Goal: Find specific page/section: Find specific page/section

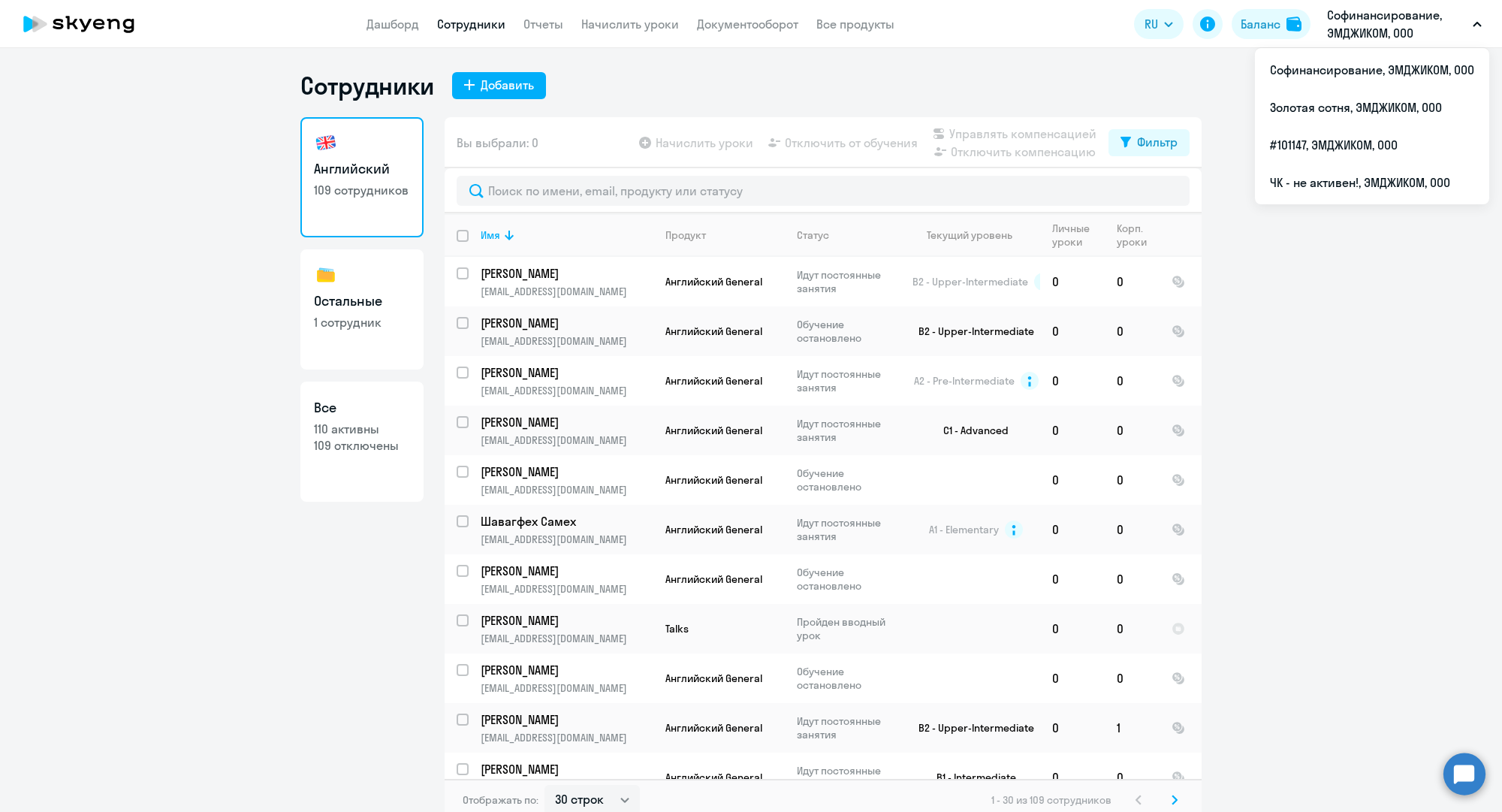
select select "30"
click at [1333, 138] on li "#101147, ЭМДЖИКОМ, ООО" at bounding box center [1372, 145] width 235 height 38
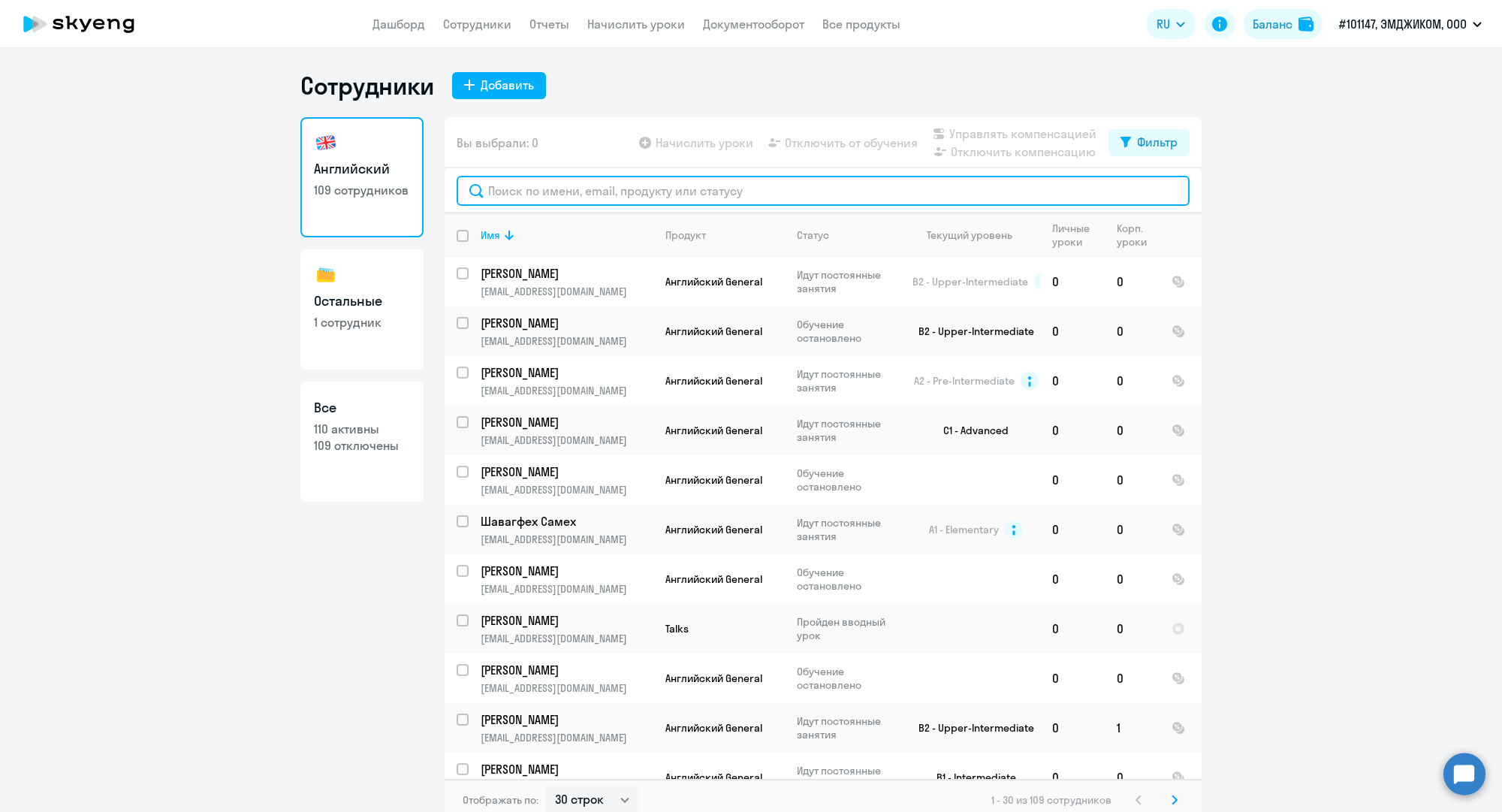
click at [617, 193] on input "text" at bounding box center [823, 190] width 733 height 30
paste input "[PERSON_NAME]"
type input "[PERSON_NAME]"
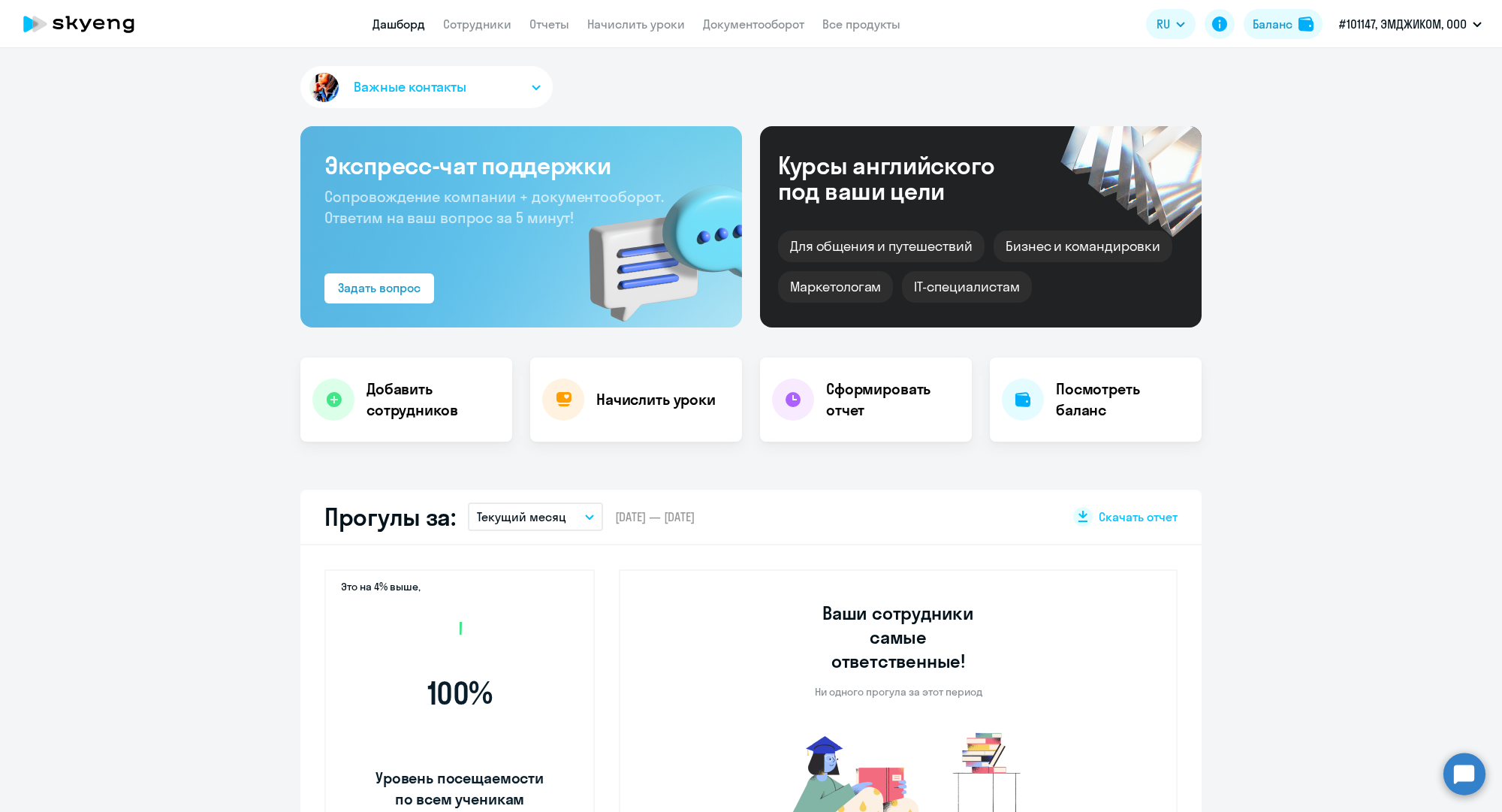
click at [500, 32] on app-menu-item-link "Сотрудники" at bounding box center [478, 24] width 68 height 19
click at [500, 27] on link "Сотрудники" at bounding box center [478, 23] width 68 height 15
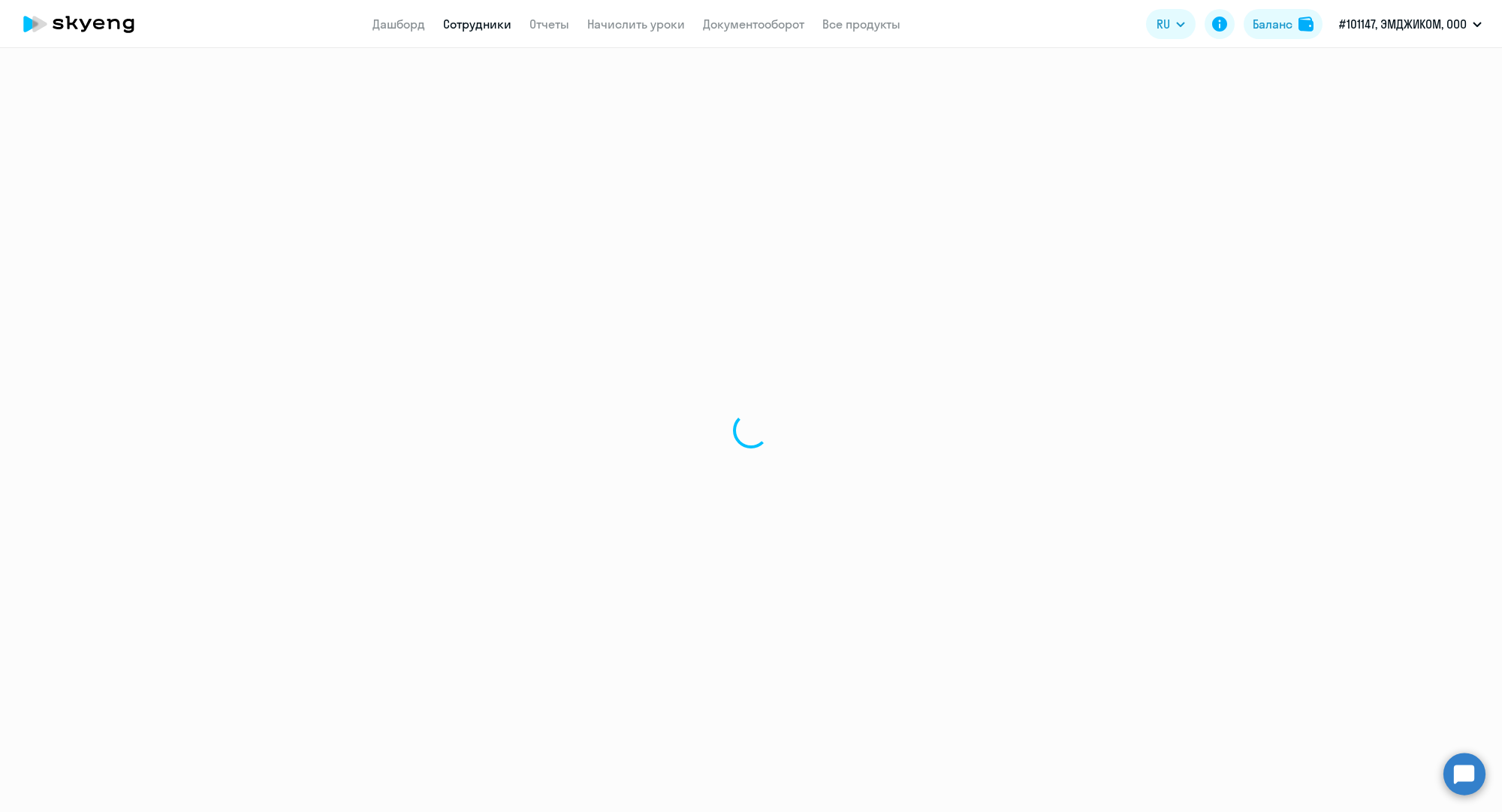
select select "30"
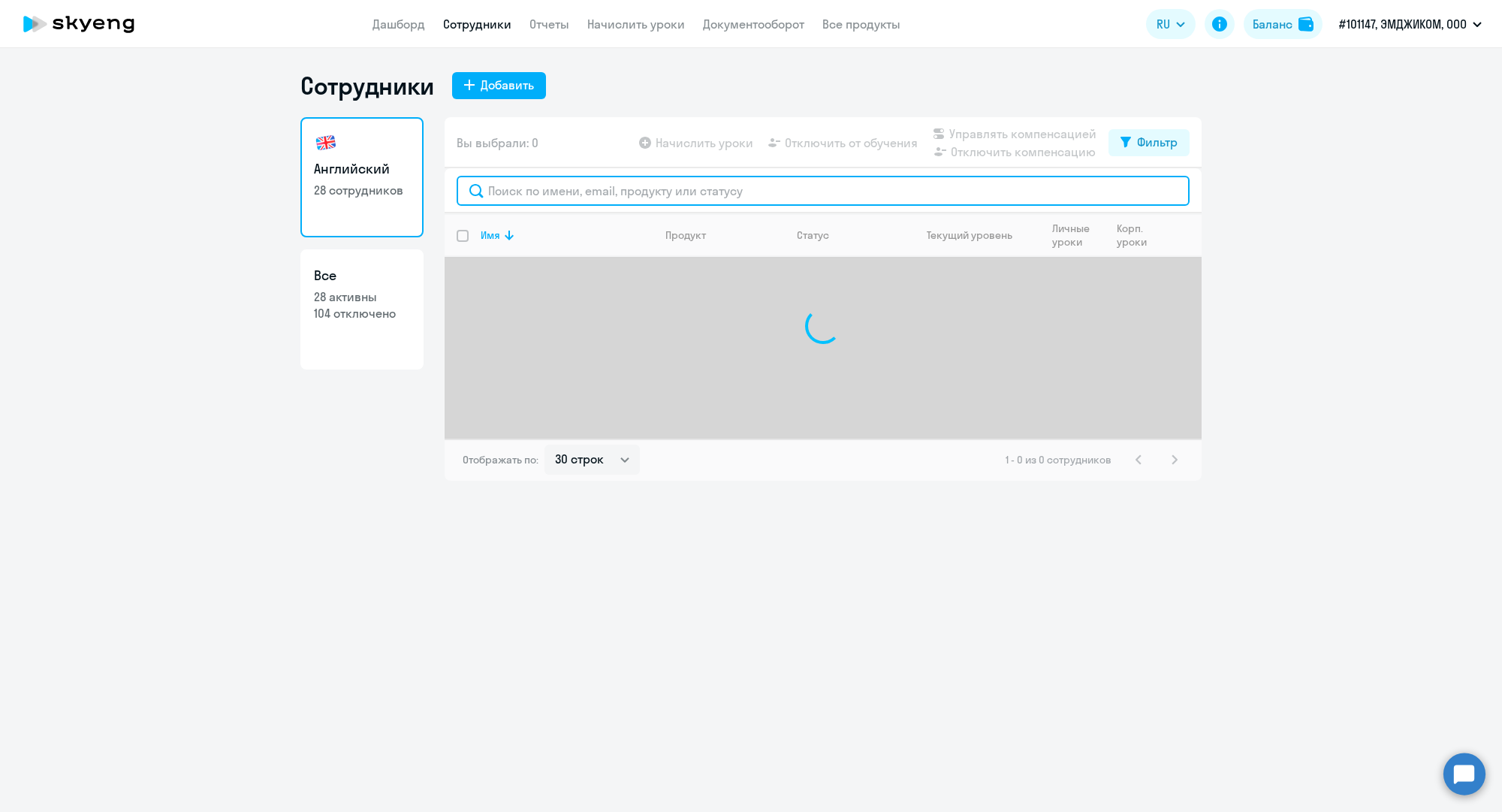
drag, startPoint x: 663, startPoint y: 201, endPoint x: 675, endPoint y: 175, distance: 28.6
click at [675, 175] on input "text" at bounding box center [823, 190] width 733 height 30
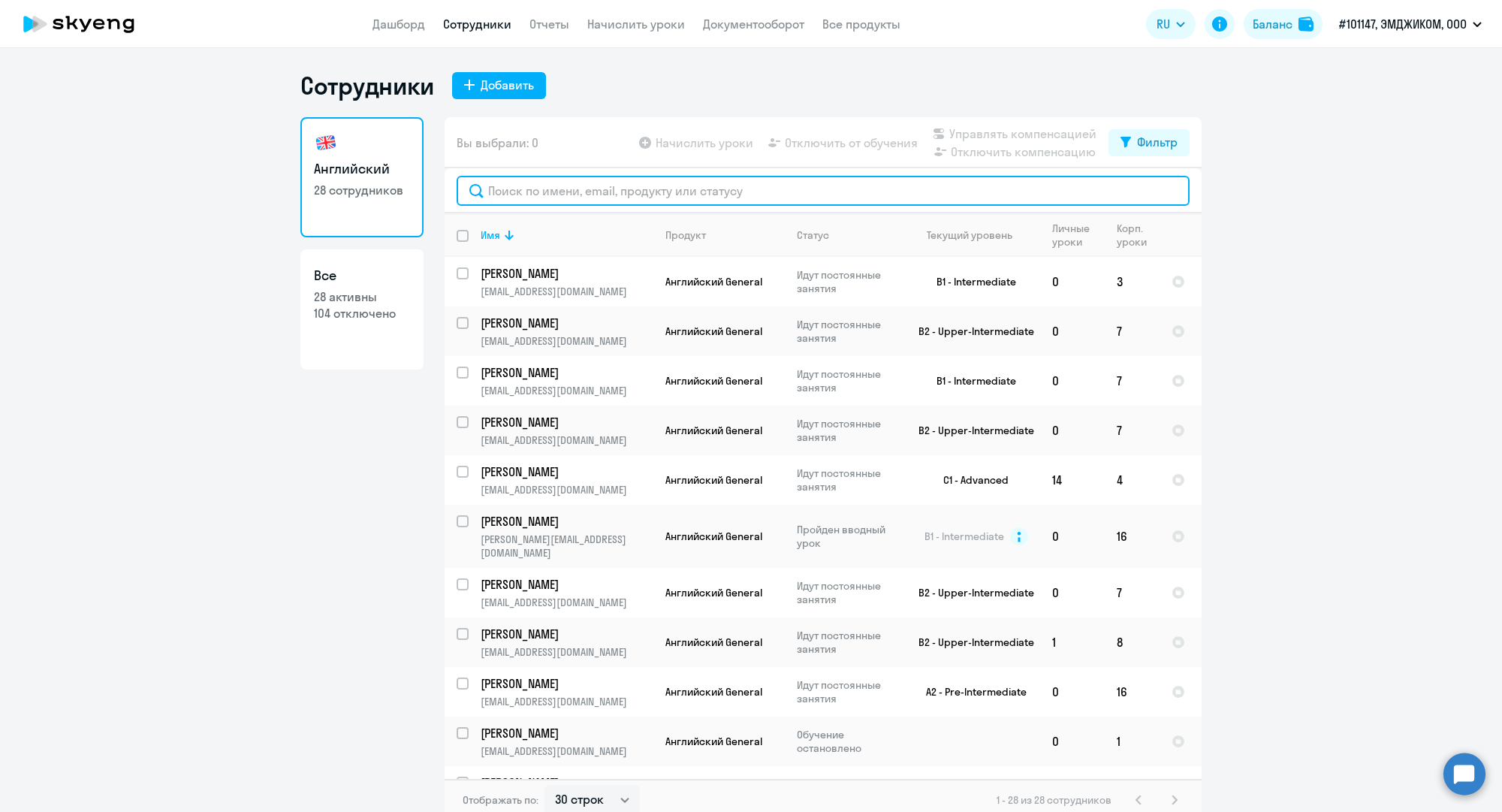
paste input "[PERSON_NAME]"
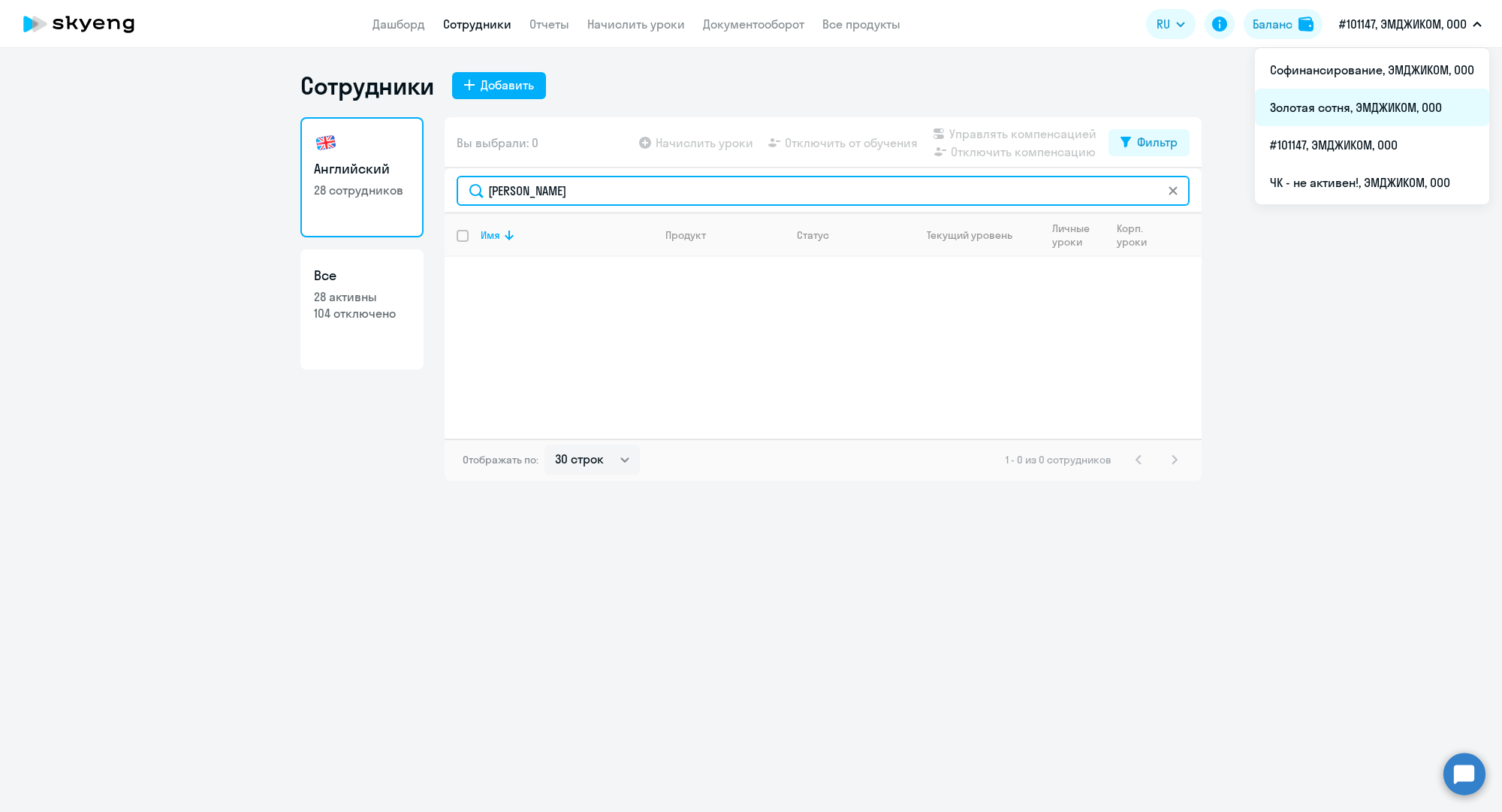
type input "[PERSON_NAME]"
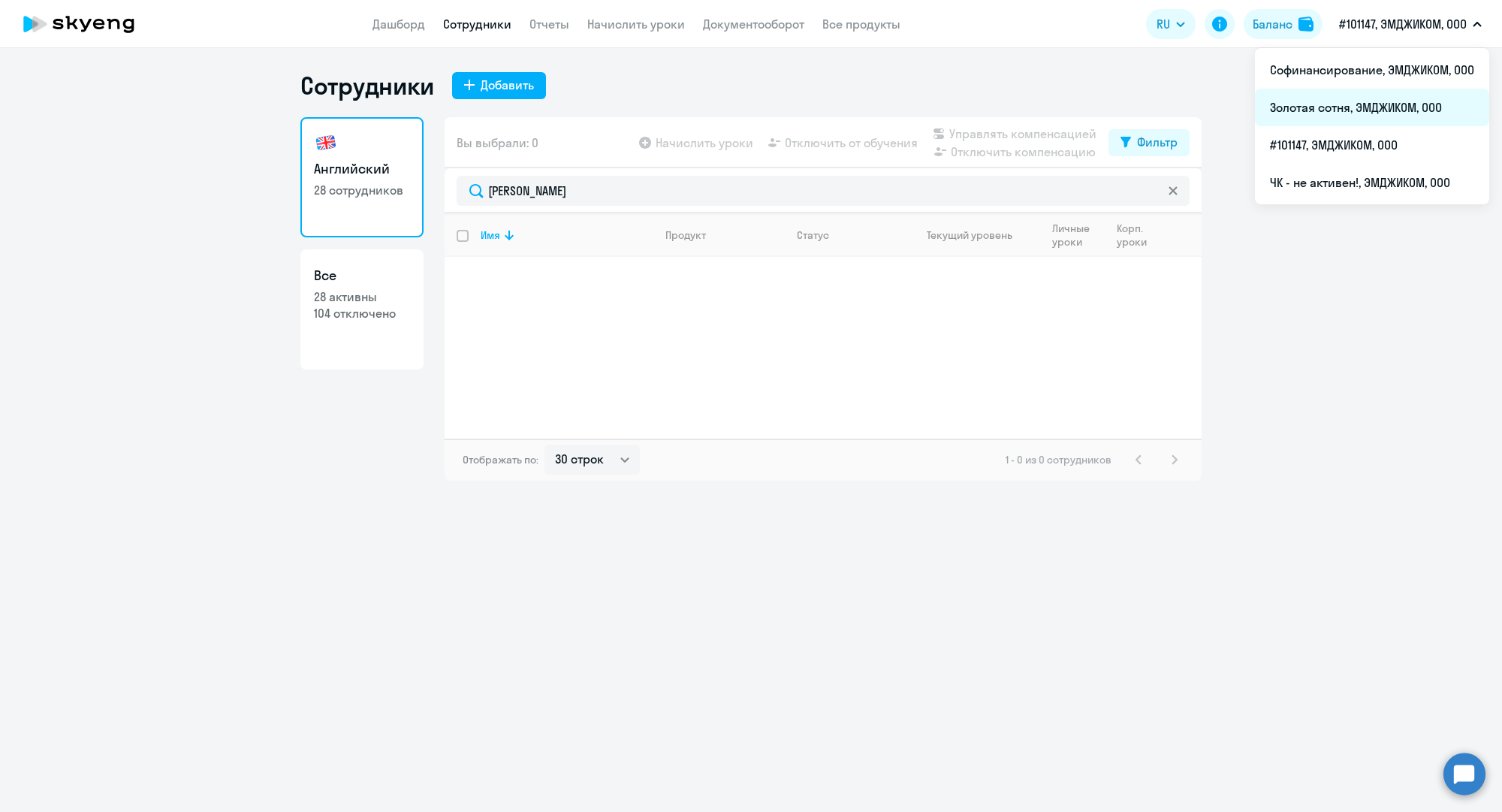
click at [1349, 98] on li "Золотая сотня, ЭМДЖИКОМ, ООО" at bounding box center [1372, 108] width 235 height 38
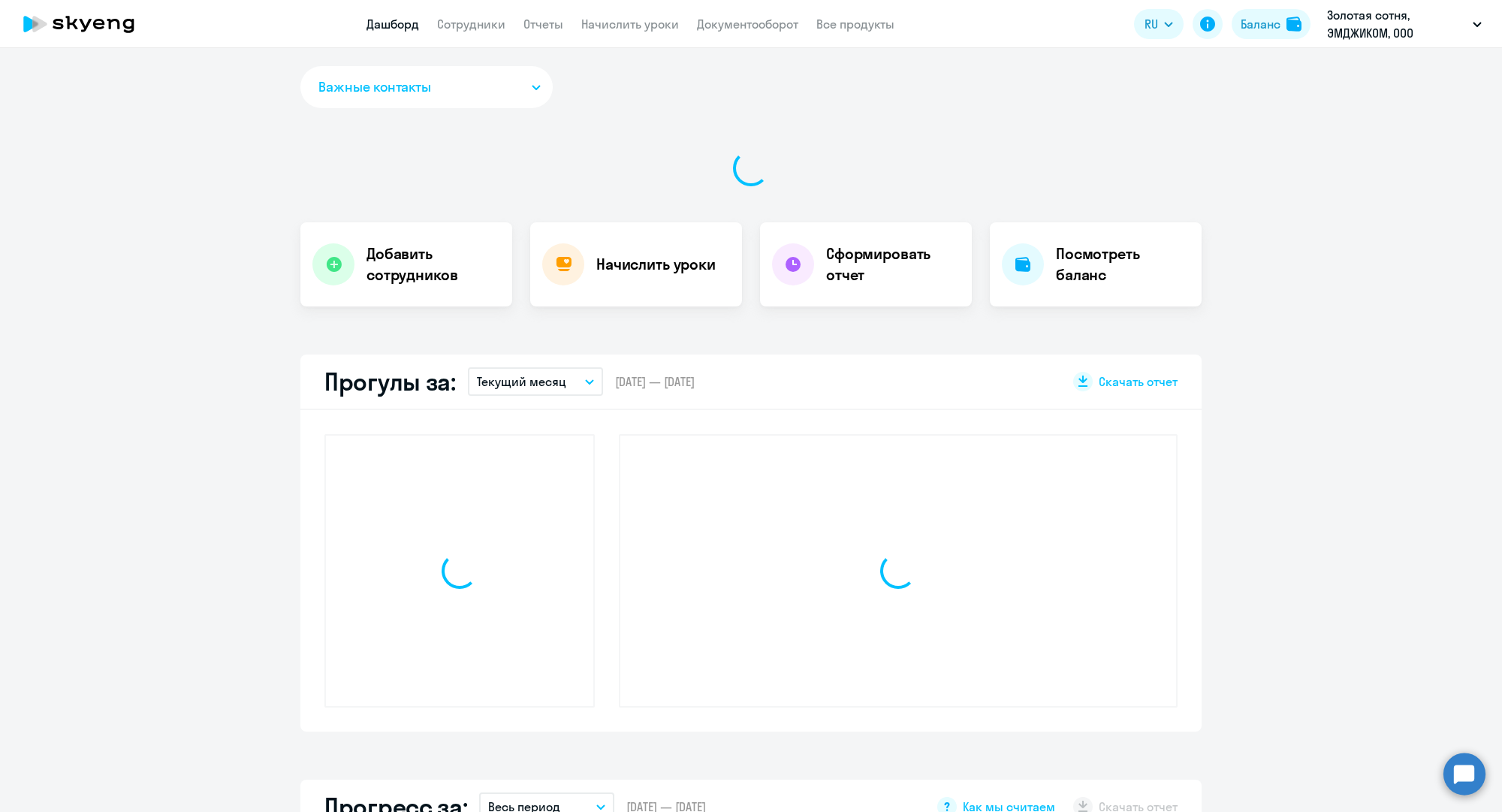
click at [467, 21] on link "Сотрудники" at bounding box center [471, 23] width 68 height 15
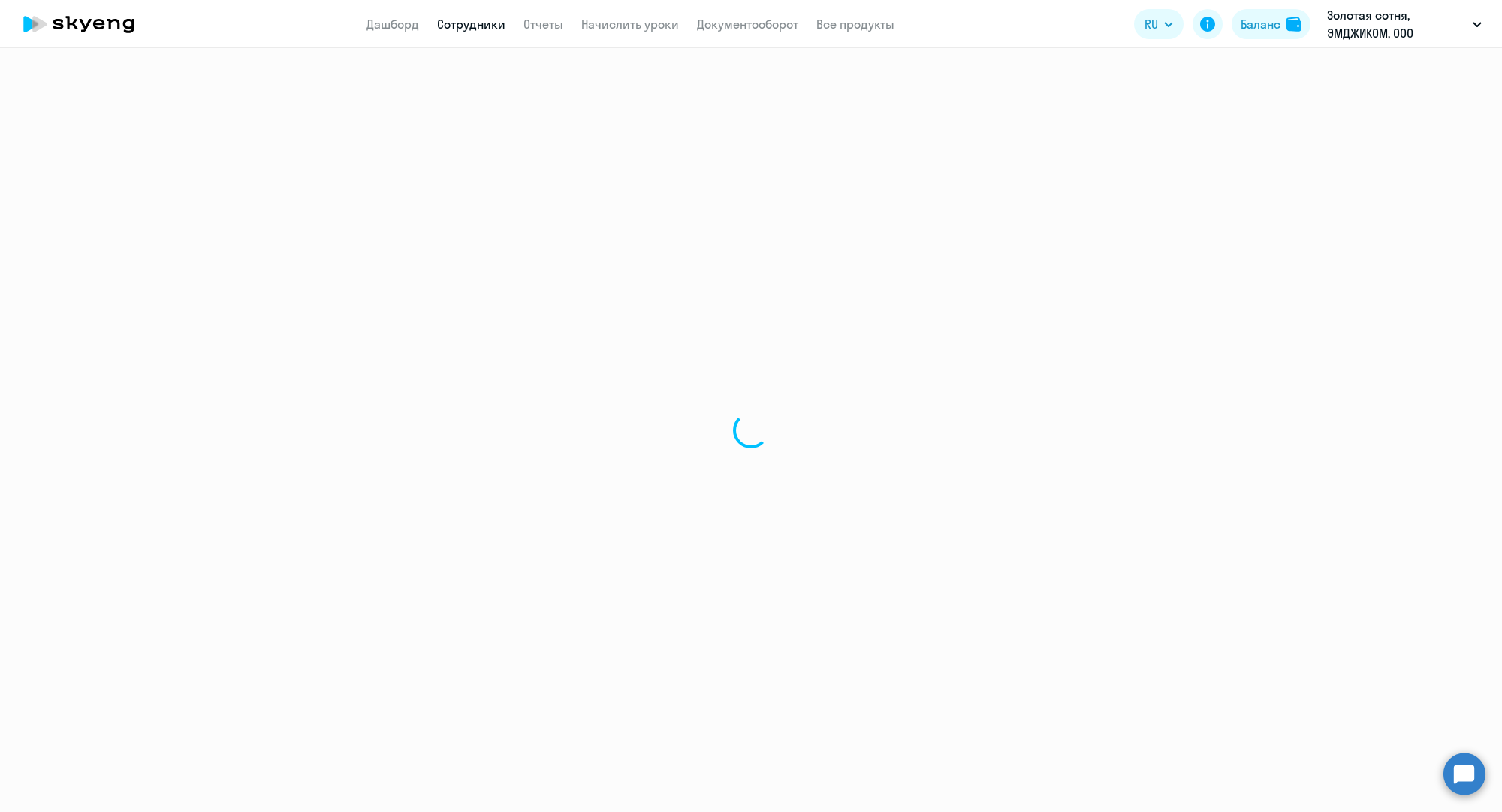
select select "30"
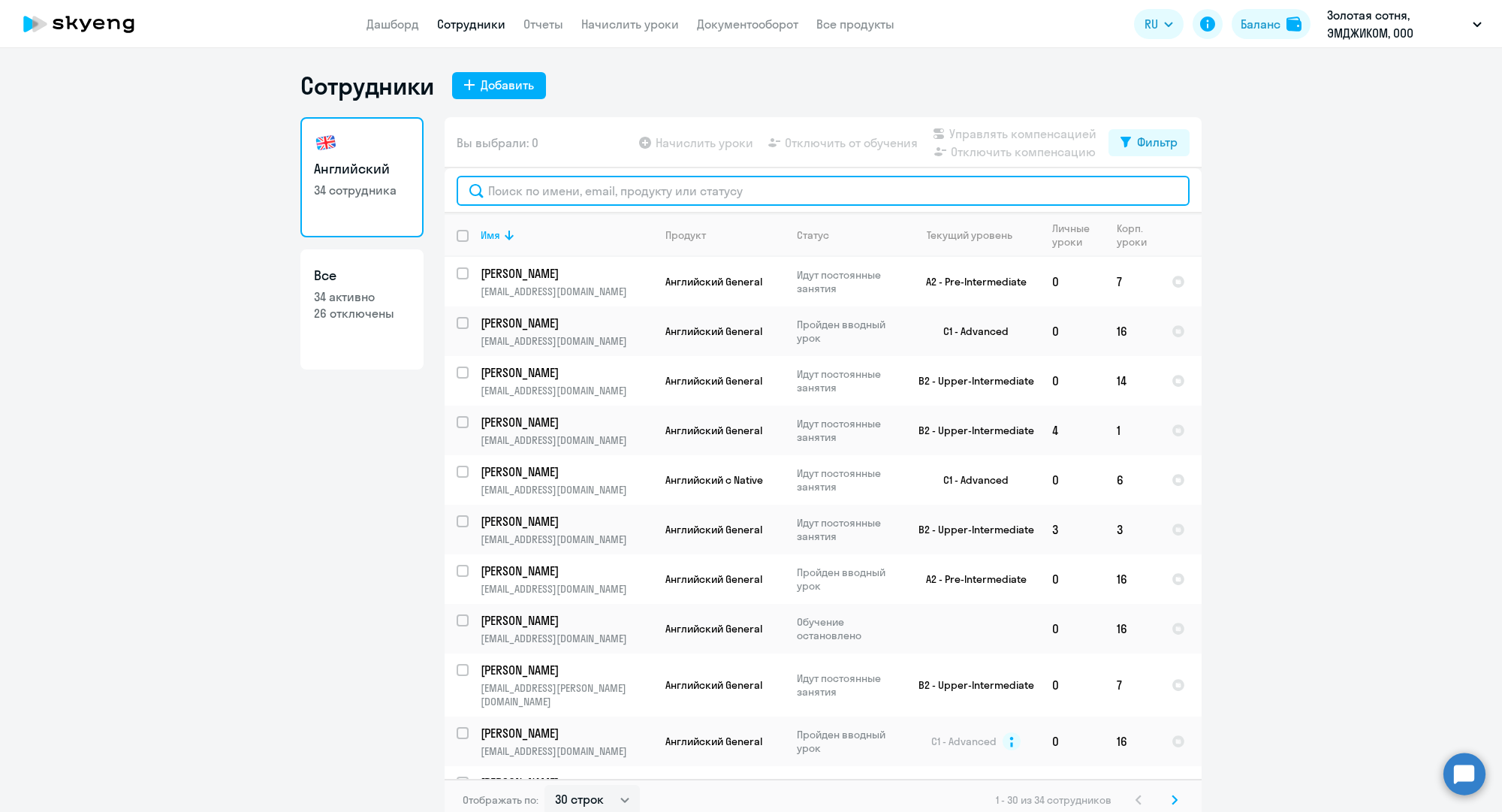
click at [590, 187] on input "text" at bounding box center [823, 190] width 733 height 30
paste input "[PERSON_NAME]"
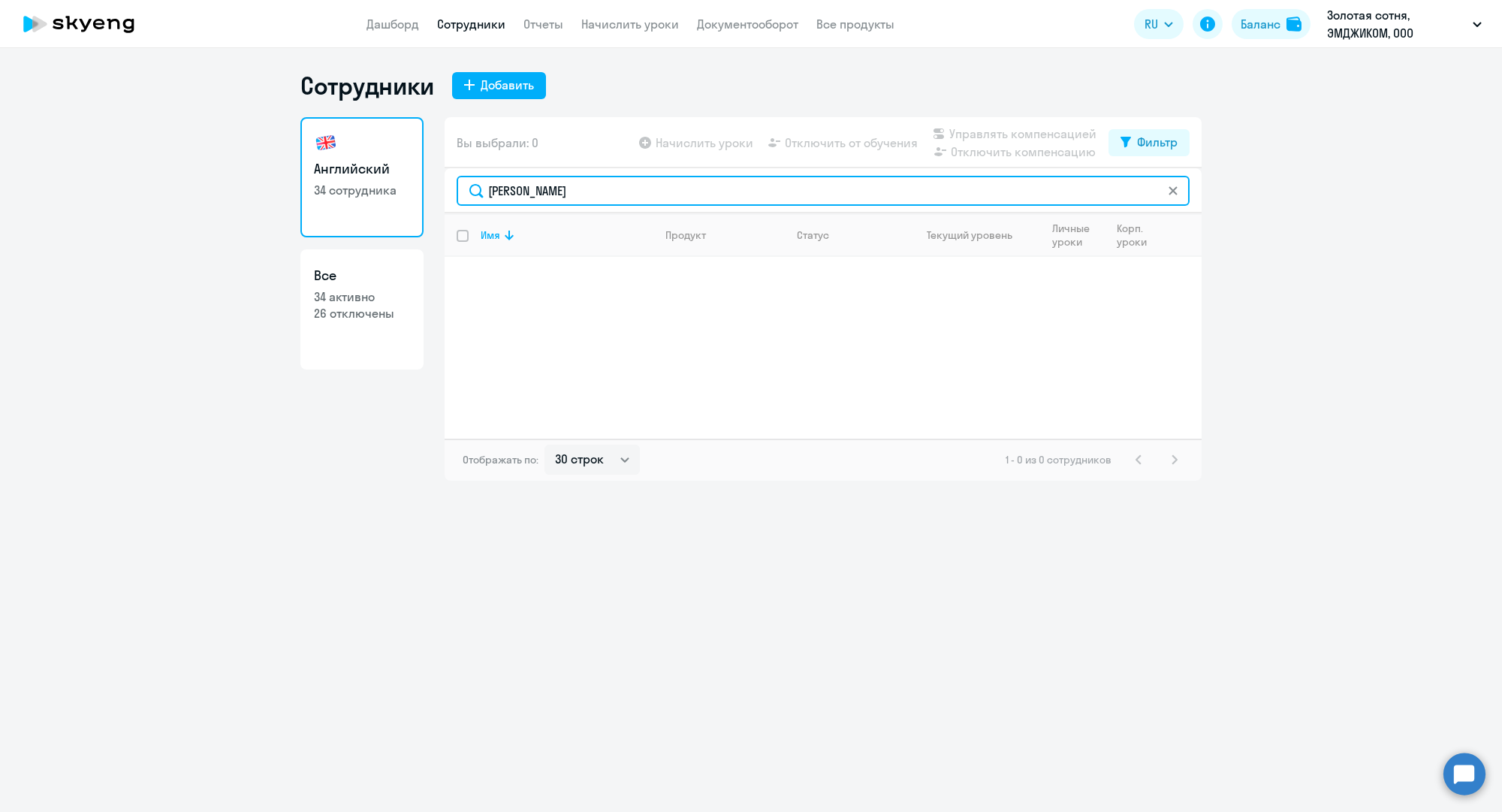
type input "[PERSON_NAME]"
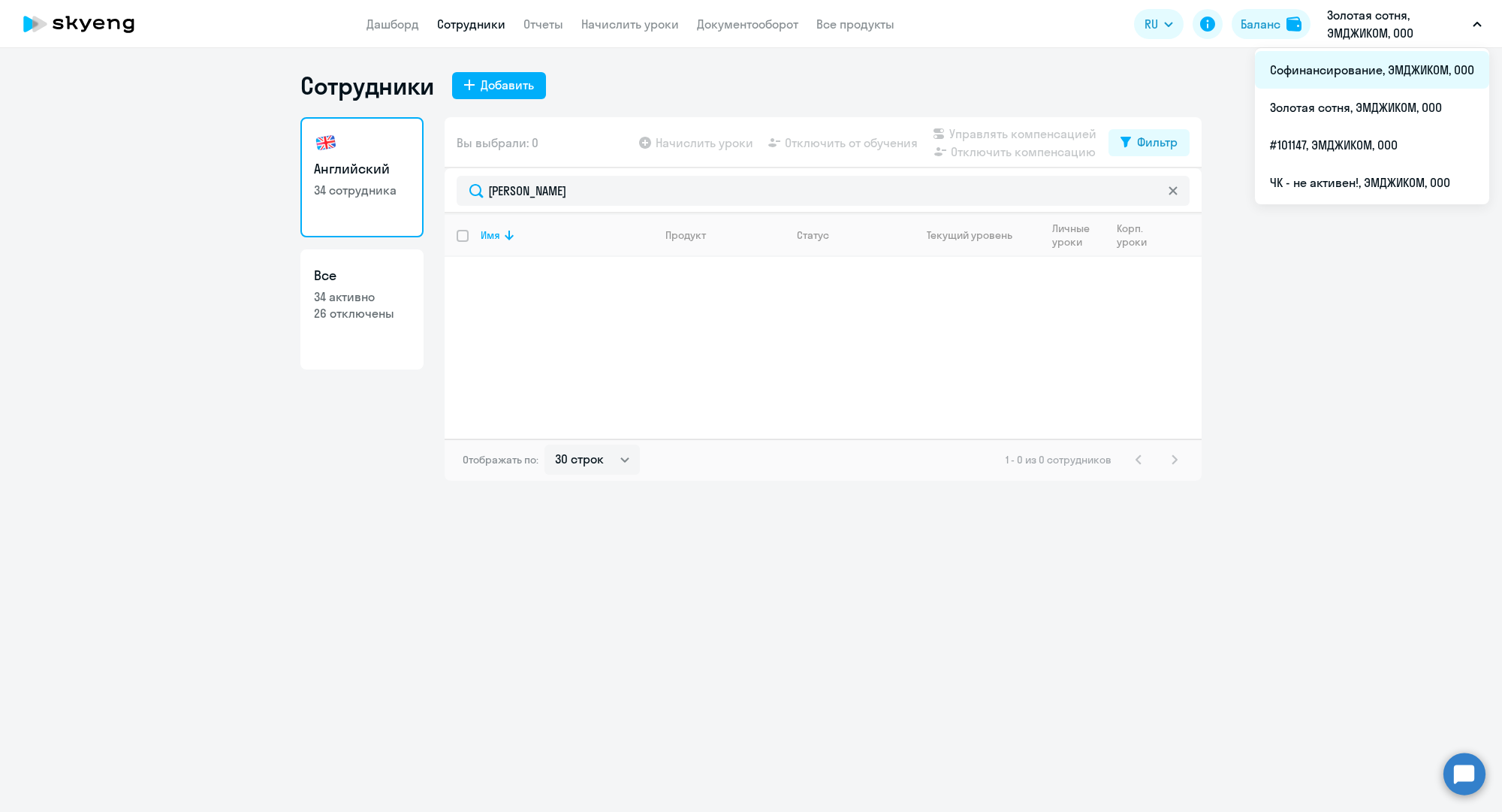
click at [1356, 66] on li "Софинансирование, ЭМДЖИКОМ, ООО" at bounding box center [1372, 70] width 235 height 38
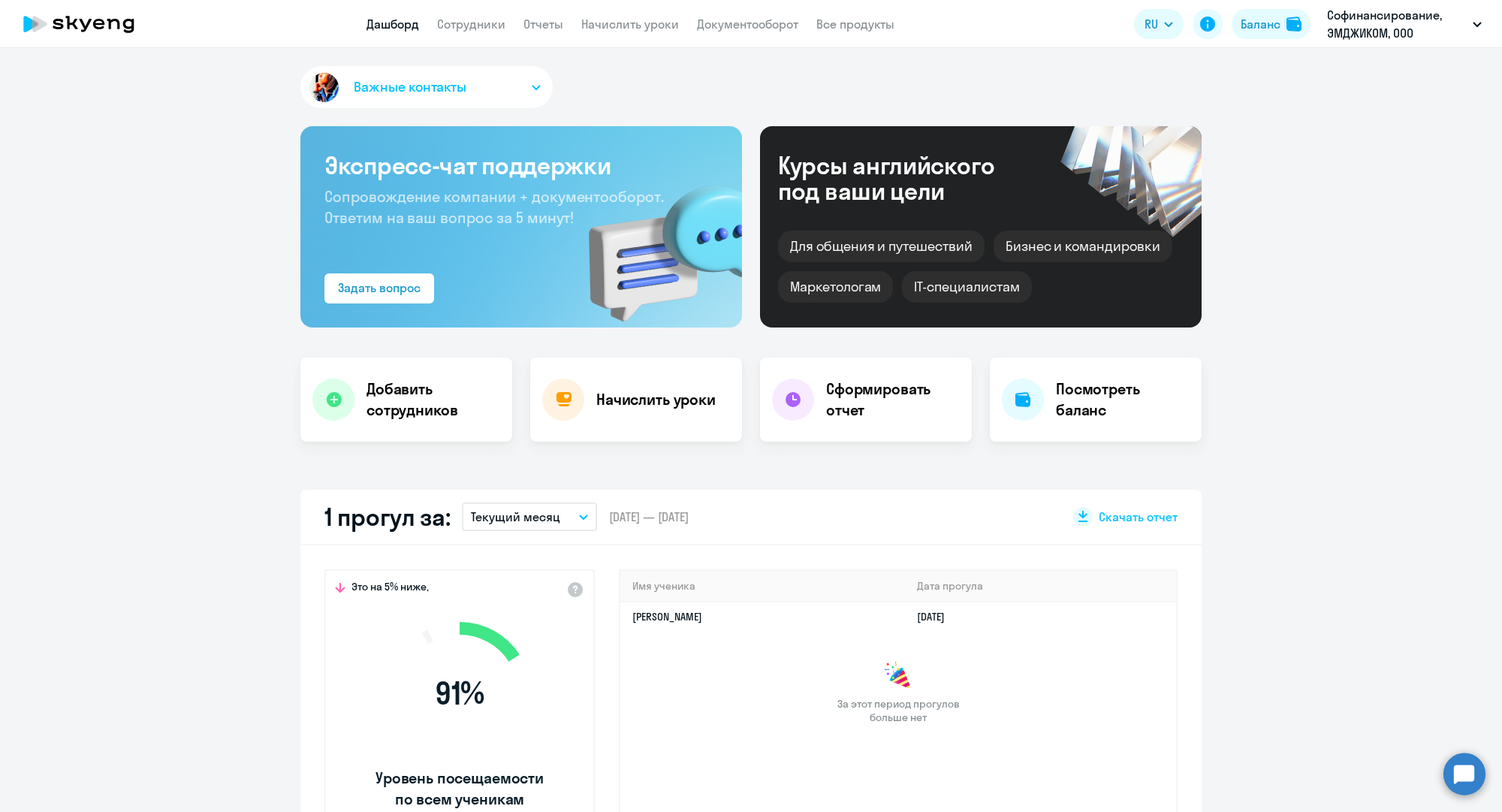
click at [488, 13] on app-header "Дашборд Сотрудники Отчеты Начислить уроки Документооборот Все продукты Дашборд …" at bounding box center [751, 23] width 1502 height 48
click at [486, 20] on link "Сотрудники" at bounding box center [471, 23] width 68 height 15
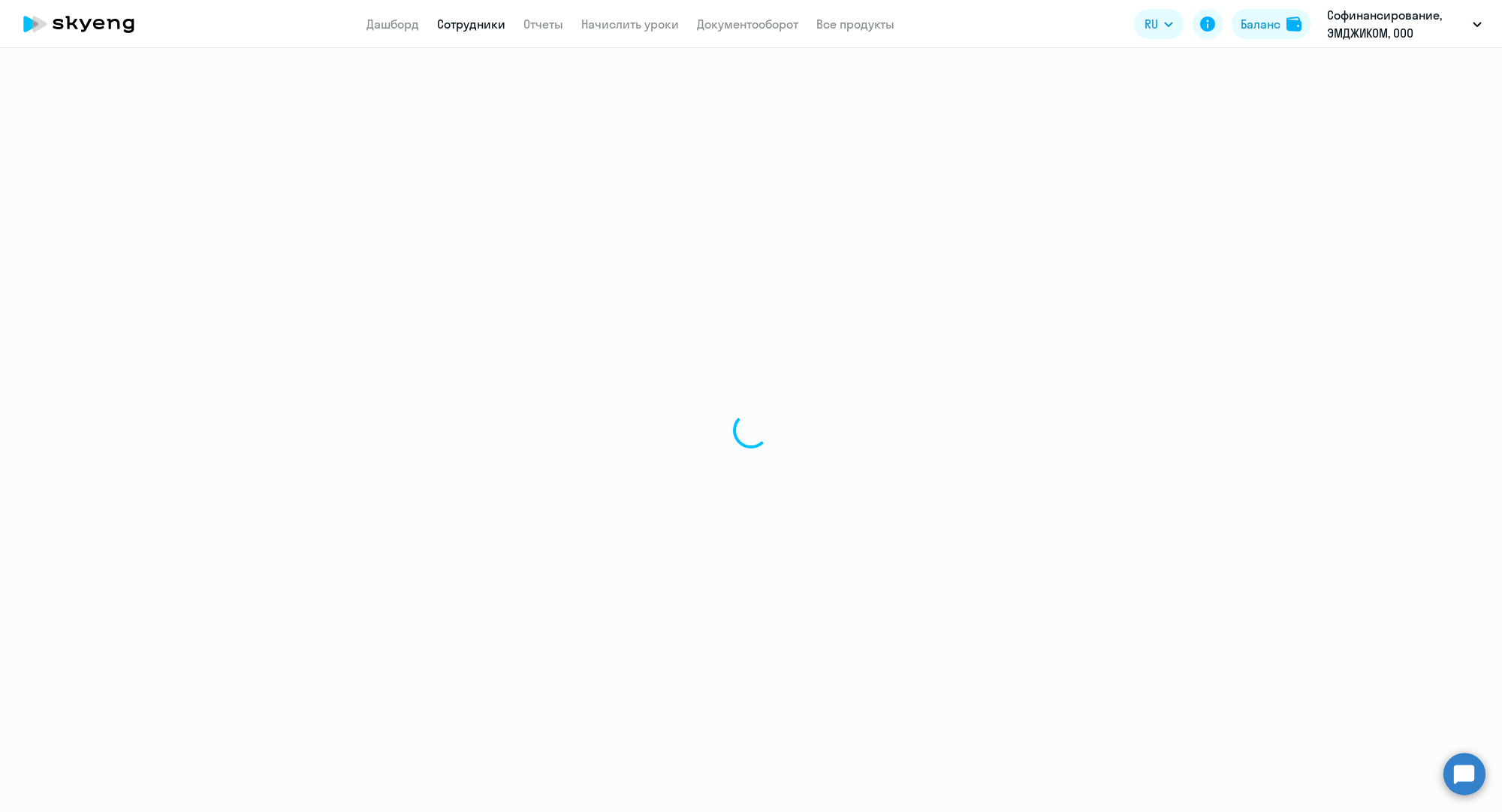
select select "30"
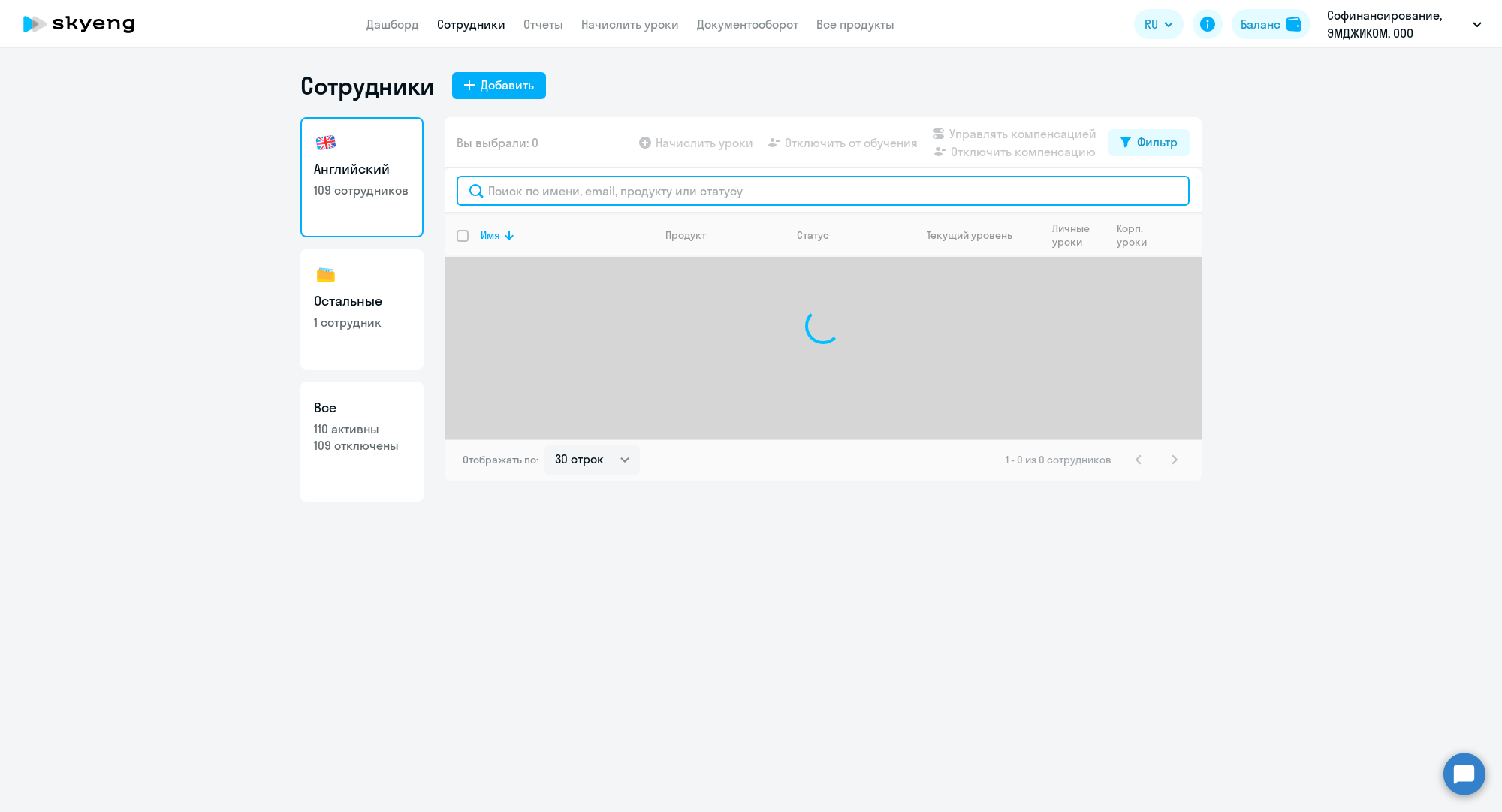
click at [579, 190] on input "text" at bounding box center [823, 190] width 733 height 30
paste input "[PERSON_NAME]"
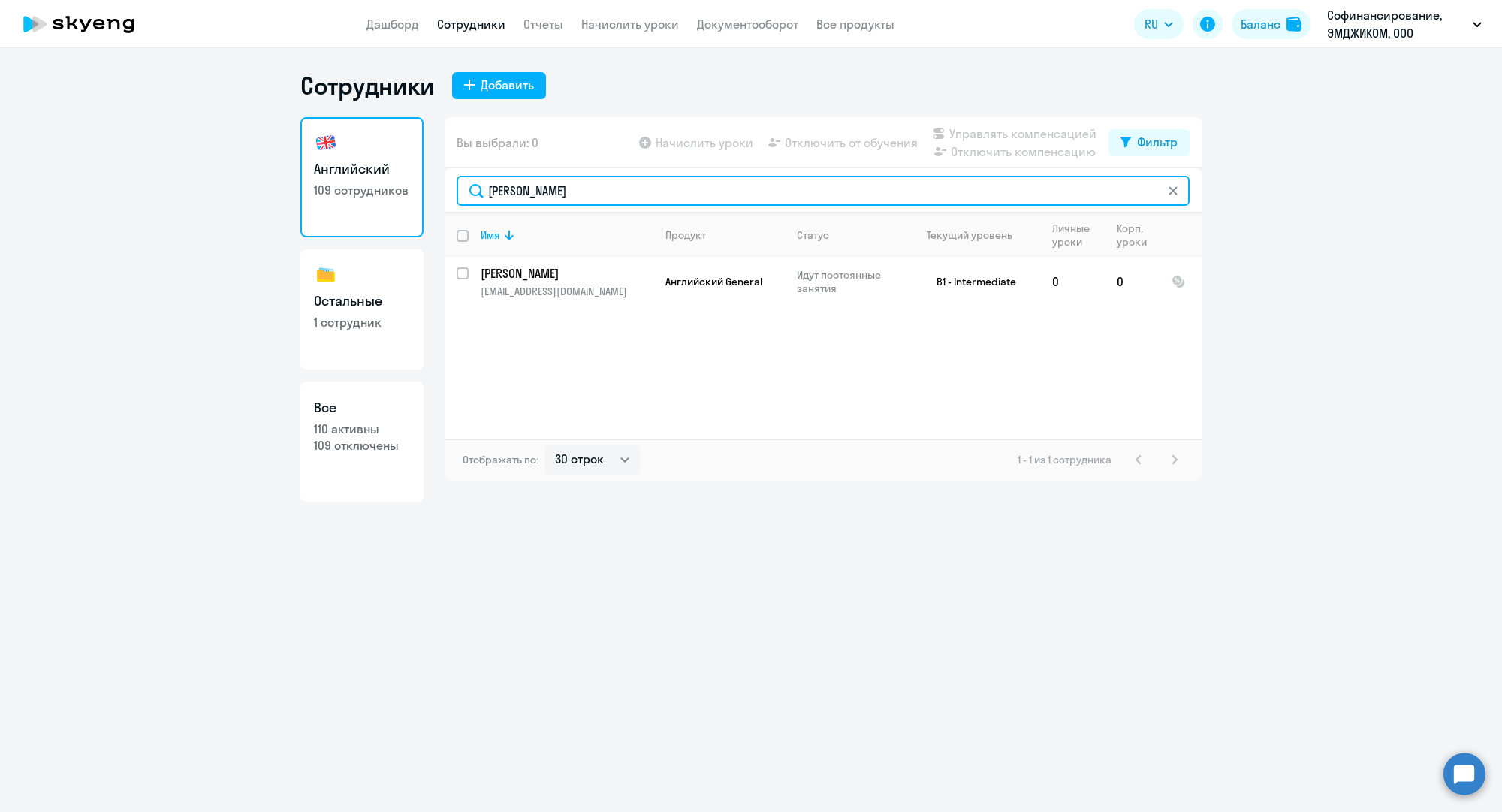
type input "[PERSON_NAME]"
